Goal: Find specific page/section: Find specific page/section

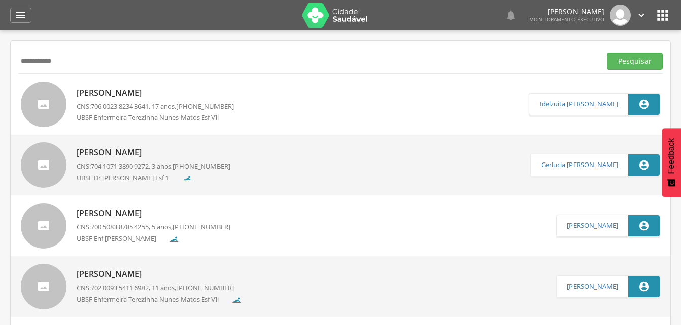
click at [80, 63] on input "**********" at bounding box center [307, 61] width 578 height 17
type input "*"
type input "**********"
click at [634, 62] on button "Pesquisar" at bounding box center [635, 61] width 56 height 17
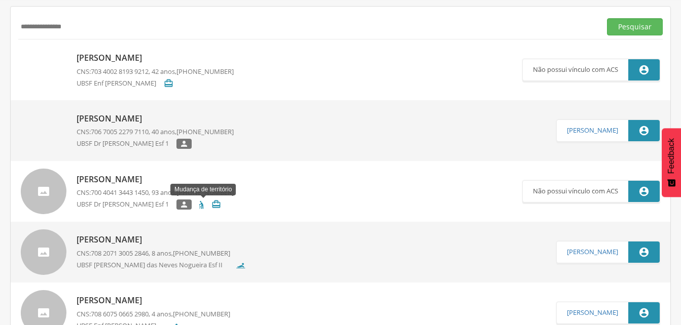
scroll to position [51, 0]
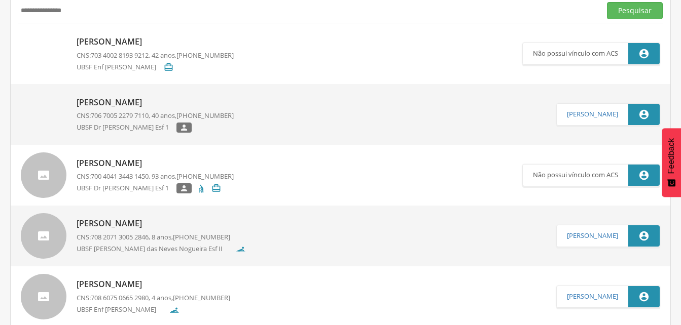
click at [132, 43] on p "[PERSON_NAME]" at bounding box center [155, 42] width 157 height 12
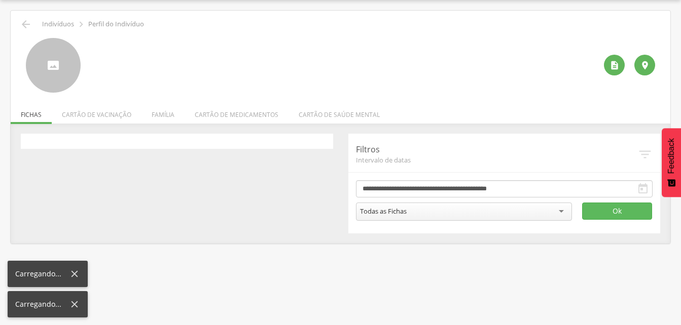
scroll to position [30, 0]
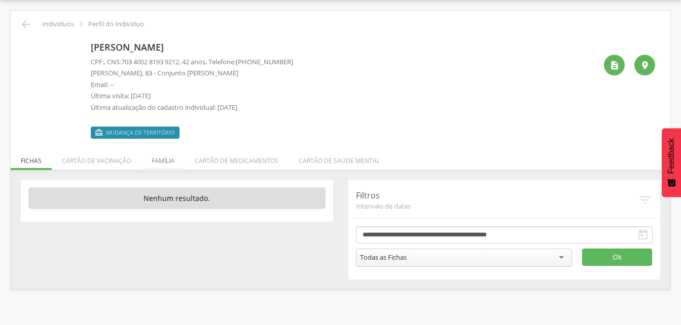
click at [158, 160] on li "Família" at bounding box center [162, 158] width 43 height 24
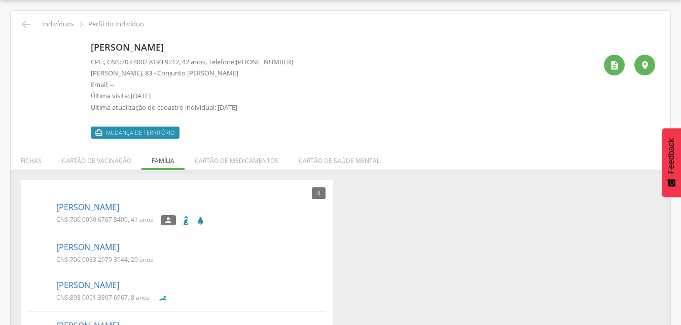
click at [160, 26] on div " Indivíduos  Perfil do Indivíduo" at bounding box center [340, 24] width 644 height 12
click at [115, 206] on link "[PERSON_NAME]" at bounding box center [87, 208] width 63 height 12
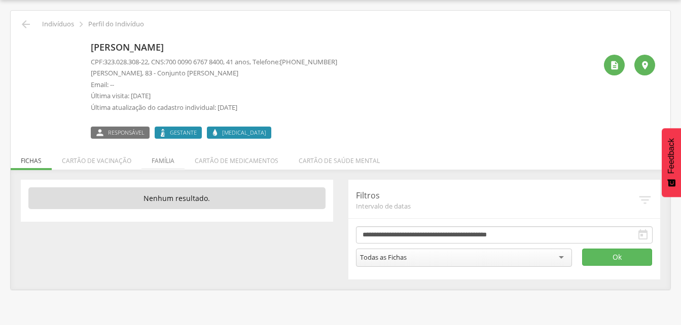
click at [159, 161] on li "Família" at bounding box center [162, 158] width 43 height 24
